Goal: Transaction & Acquisition: Purchase product/service

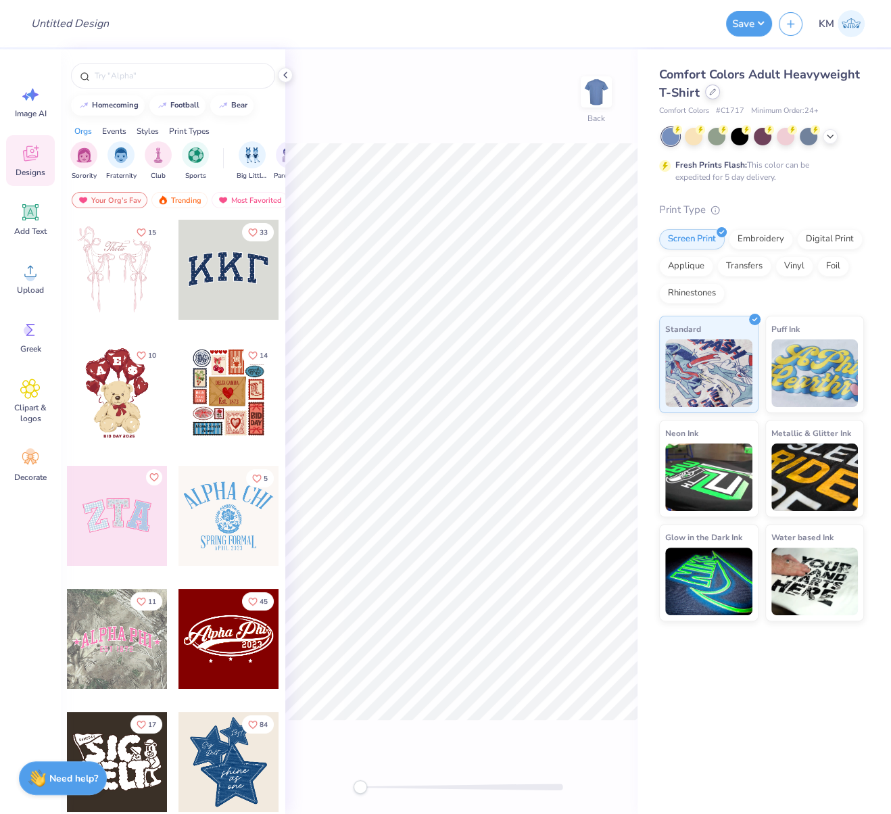
click at [707, 90] on div at bounding box center [712, 92] width 15 height 15
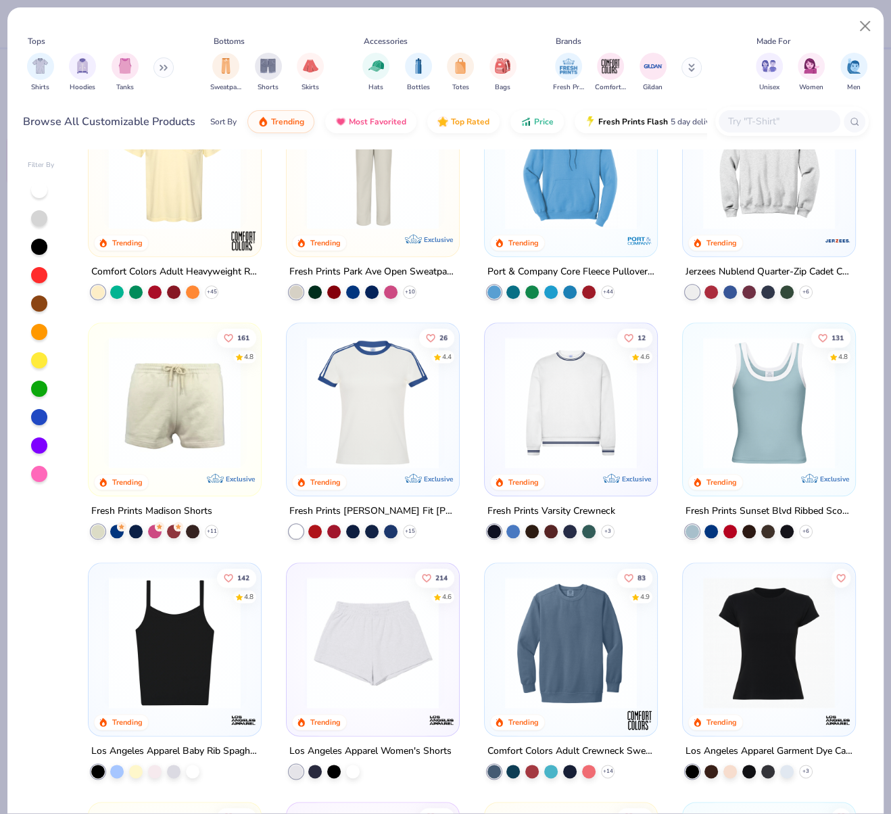
scroll to position [1052, 0]
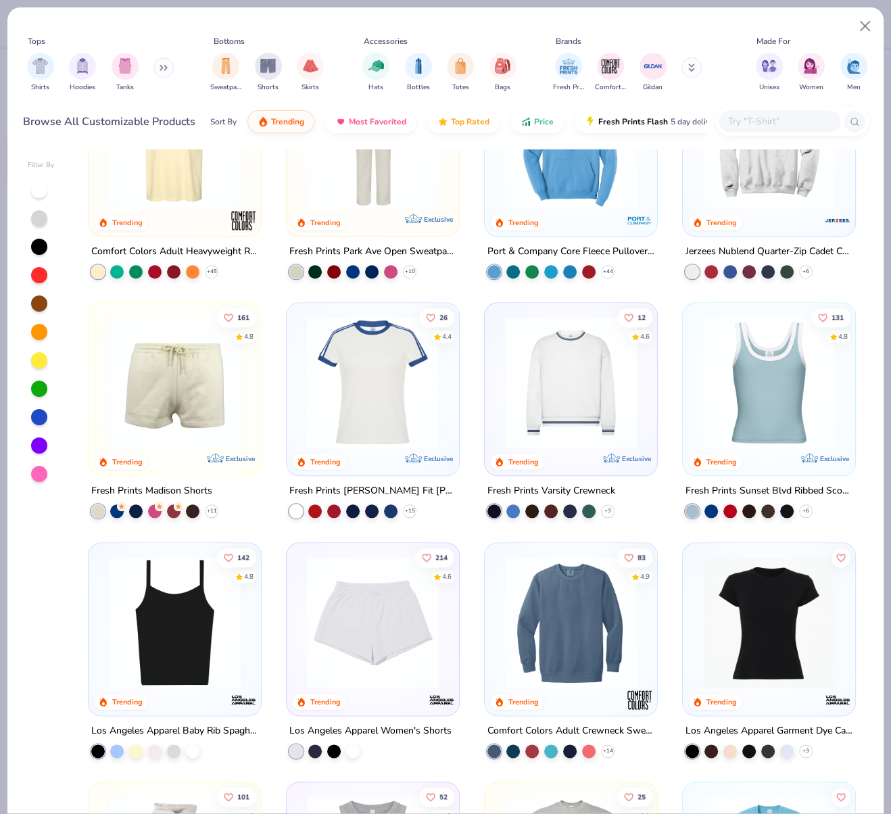
click at [791, 383] on img at bounding box center [769, 383] width 145 height 132
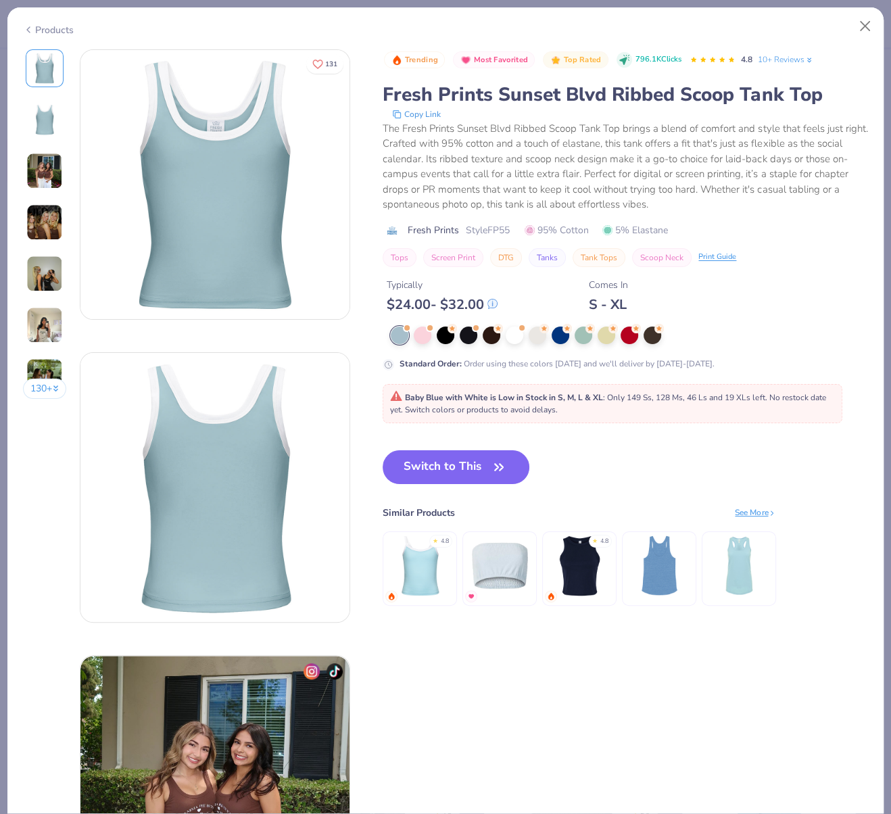
drag, startPoint x: 461, startPoint y: 469, endPoint x: 568, endPoint y: 275, distance: 222.5
click at [461, 469] on button "Switch to This" at bounding box center [456, 467] width 147 height 34
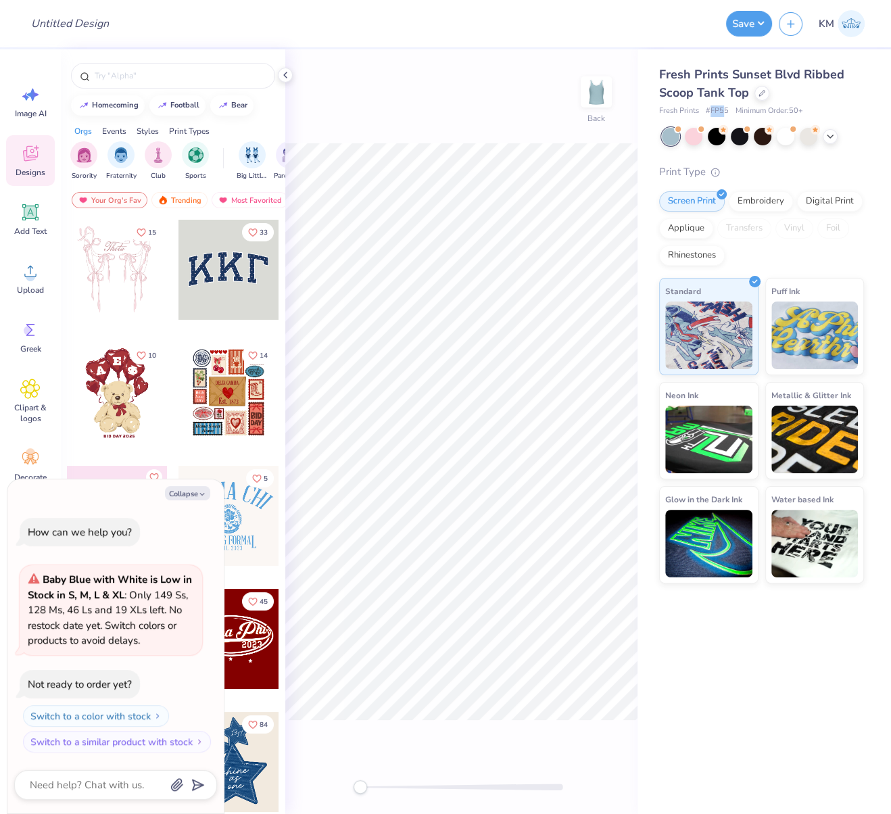
drag, startPoint x: 709, startPoint y: 110, endPoint x: 739, endPoint y: 112, distance: 29.8
click at [739, 112] on div "Fresh Prints # FP55 Minimum Order: 50 +" at bounding box center [761, 111] width 205 height 11
copy div "FP55 M"
click at [649, 94] on div "Fresh Prints Sunset Blvd Ribbed Scoop Tank Top Fresh Prints # FP55 Minimum Orde…" at bounding box center [765, 316] width 254 height 534
click at [729, 111] on div "Fresh Prints # FP55 Minimum Order: 50 +" at bounding box center [761, 111] width 205 height 11
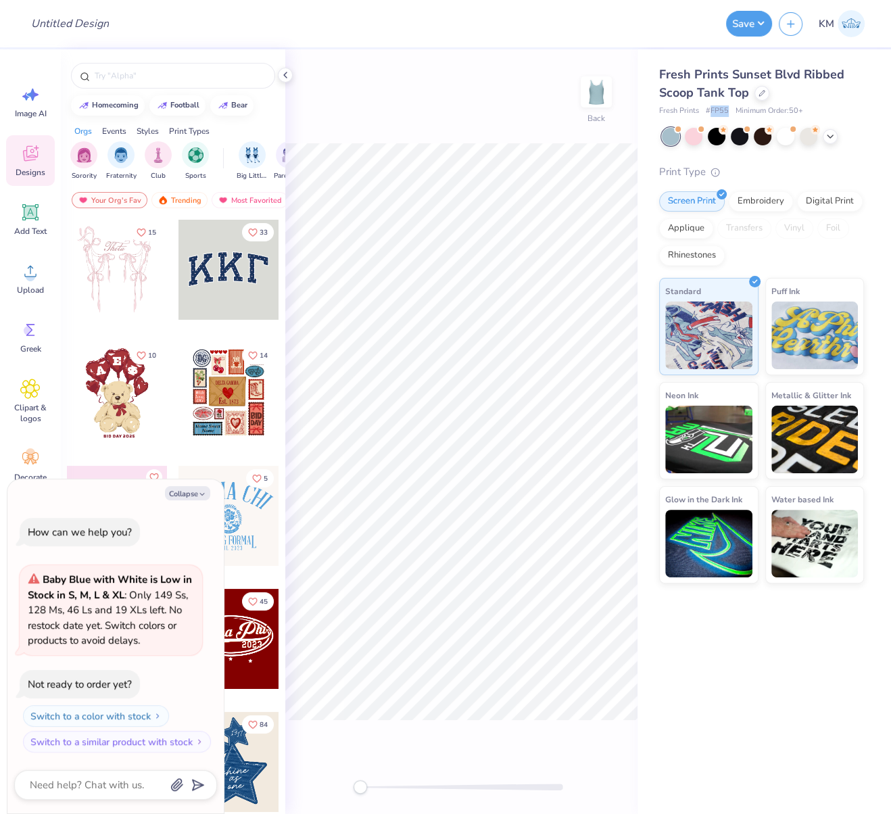
copy span "FP55"
drag, startPoint x: 184, startPoint y: 498, endPoint x: 241, endPoint y: 506, distance: 57.4
click at [184, 498] on button "Collapse" at bounding box center [187, 493] width 45 height 14
type textarea "x"
